Goal: Transaction & Acquisition: Purchase product/service

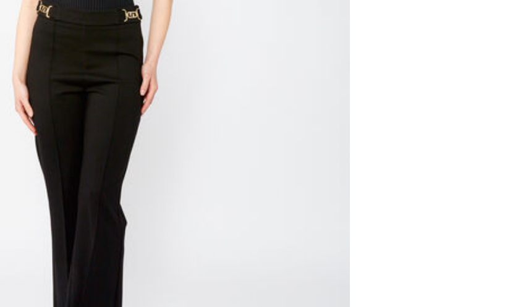
scroll to position [110, 0]
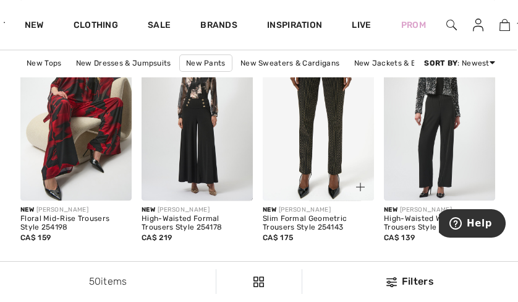
click at [372, 200] on div at bounding box center [353, 179] width 41 height 41
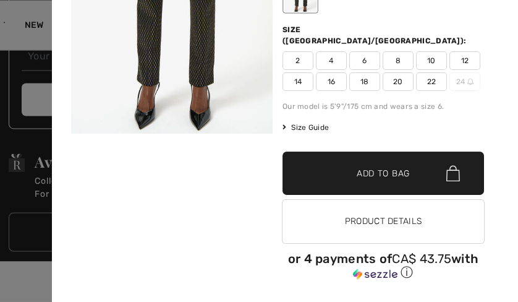
scroll to position [4058, 1]
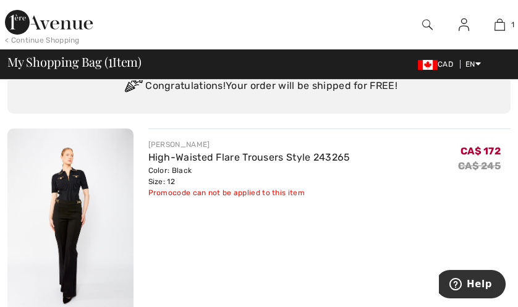
click at [11, 267] on img at bounding box center [70, 223] width 126 height 189
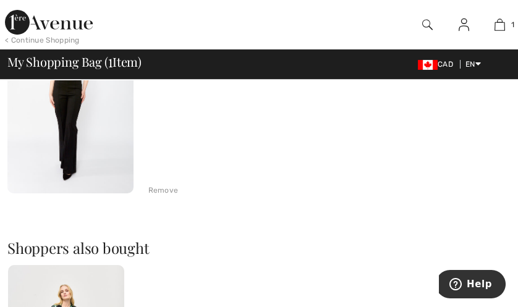
scroll to position [226, 0]
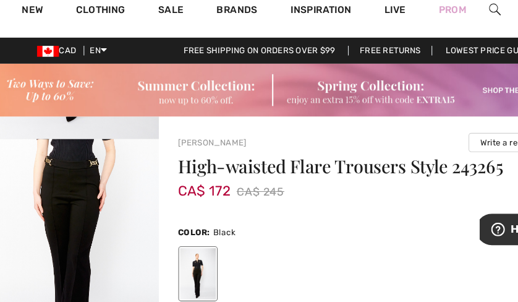
scroll to position [204, 0]
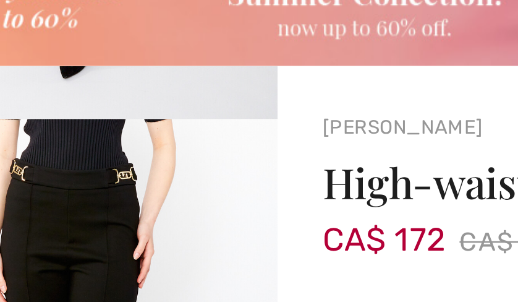
click at [129, 166] on img "2 / 4" at bounding box center [75, 254] width 150 height 224
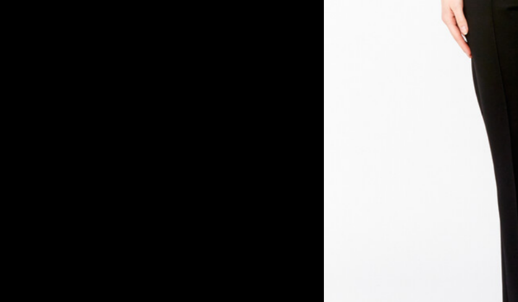
click at [196, 140] on img at bounding box center [260, 164] width 184 height 275
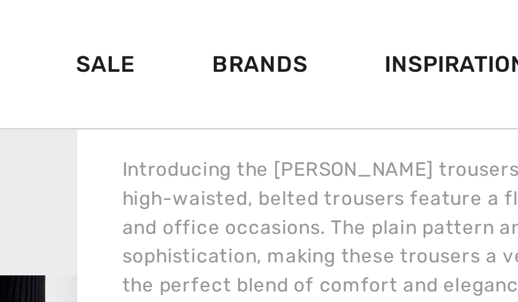
scroll to position [484, 1]
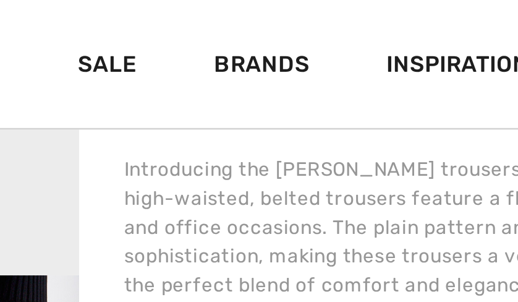
click at [135, 46] on div "Sale" at bounding box center [160, 24] width 53 height 49
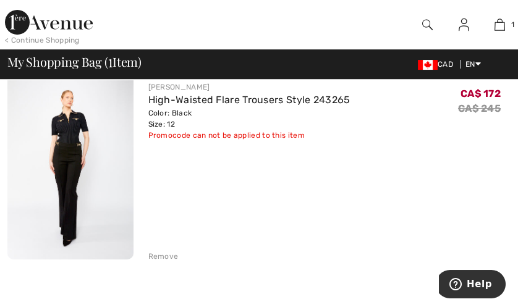
scroll to position [130, 0]
click at [60, 162] on img at bounding box center [70, 166] width 126 height 189
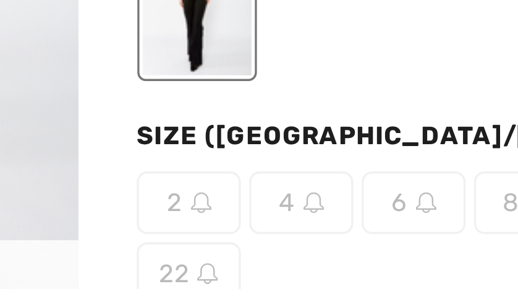
scroll to position [11, 0]
click at [236, 245] on div "High-waisted Flare Trousers Style 243265 CA$ 172 CA$ 245 Color: Black Size (CA/…" at bounding box center [334, 288] width 334 height 354
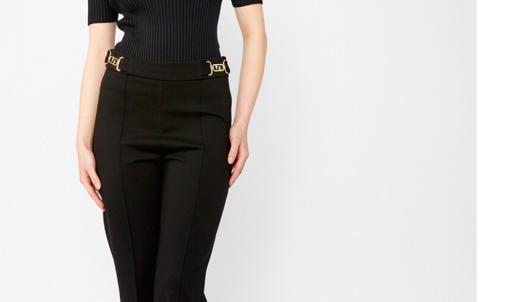
scroll to position [47, 0]
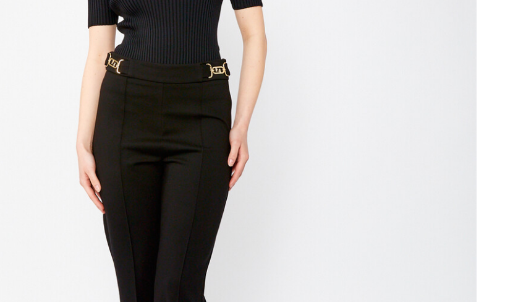
click at [95, 136] on img "1 / 4" at bounding box center [75, 176] width 150 height 224
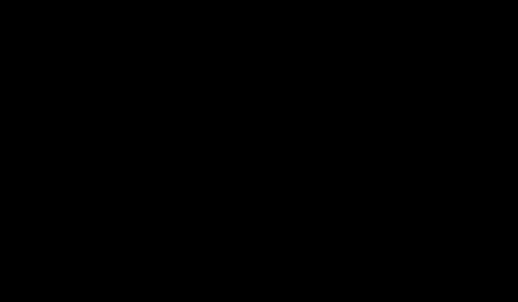
click at [118, 145] on div at bounding box center [259, 151] width 518 height 302
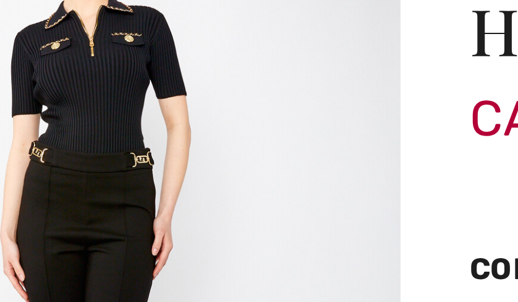
scroll to position [47, 0]
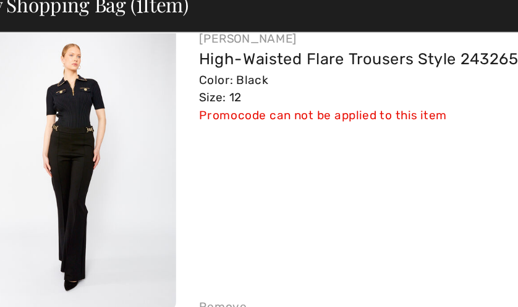
scroll to position [135, 0]
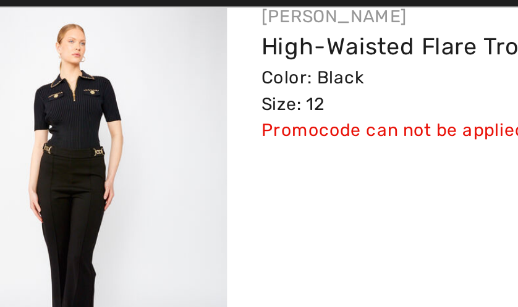
click at [132, 155] on img at bounding box center [70, 161] width 126 height 189
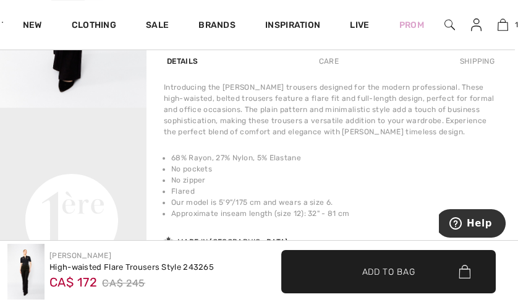
scroll to position [466, 3]
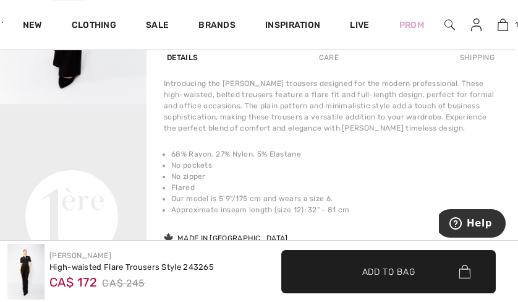
click at [51, 104] on video "Your browser does not support the video tag." at bounding box center [72, 141] width 150 height 75
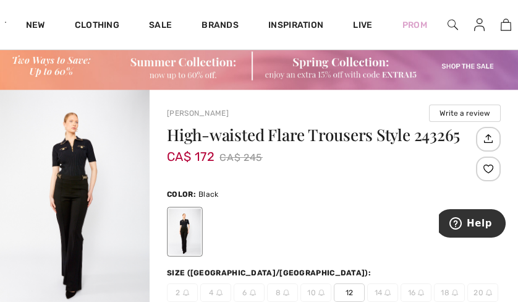
scroll to position [23, 0]
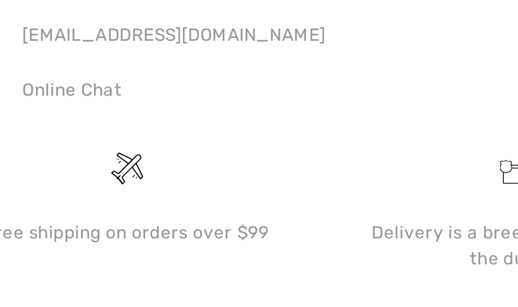
scroll to position [690, 0]
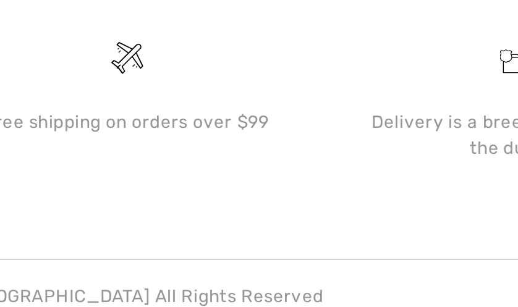
click at [189, 201] on div "Delivery is a breeze since we pay the duties!" at bounding box center [258, 233] width 165 height 78
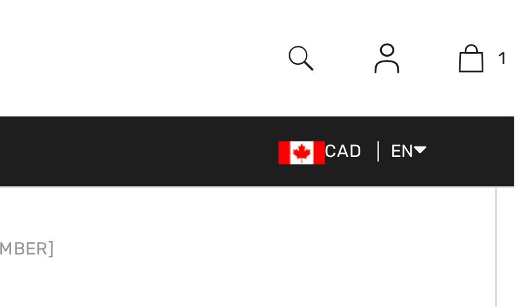
scroll to position [684, 0]
